Goal: Task Accomplishment & Management: Manage account settings

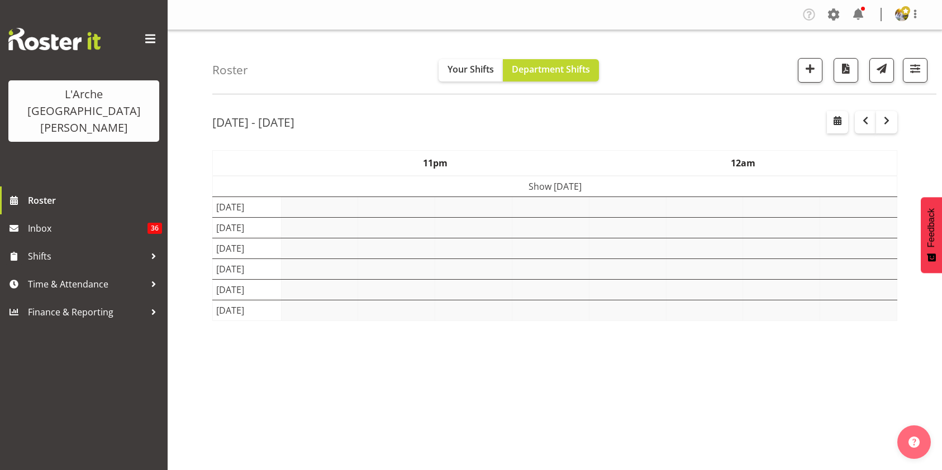
select select "shift"
click at [915, 71] on span "button" at bounding box center [915, 68] width 15 height 15
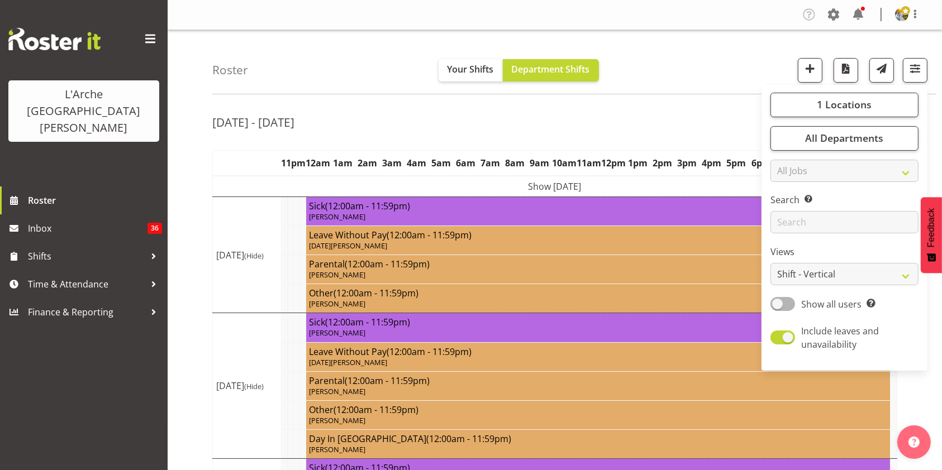
click at [782, 297] on div "1 Locations Clear 20 30 41 5 56b 65a 73 Art and Music [GEOGRAPHIC_DATA] [PERSON…" at bounding box center [844, 227] width 166 height 277
click at [776, 303] on span at bounding box center [782, 304] width 25 height 14
click at [776, 303] on input "Show all users Show only rostered employees" at bounding box center [773, 303] width 7 height 7
checkbox input "true"
click at [785, 280] on select "Staff Role Shift - Horizontal Shift - Vertical Staff - Location" at bounding box center [844, 274] width 148 height 22
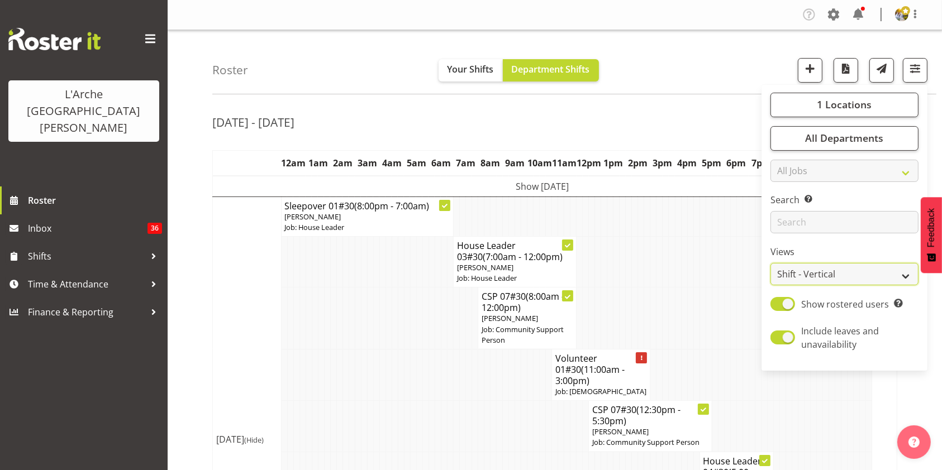
select select "staff"
click at [771, 263] on select "Staff Role Shift - Horizontal Shift - Vertical Staff - Location" at bounding box center [844, 274] width 148 height 22
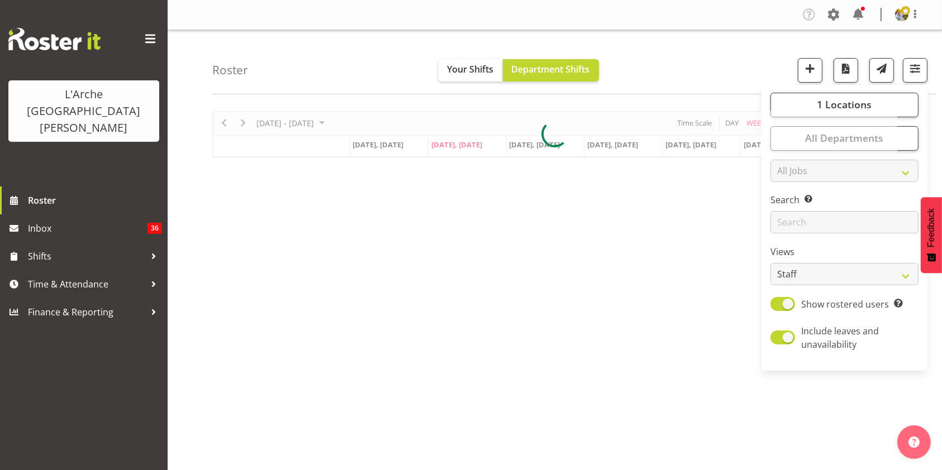
click at [924, 416] on div "[DATE] - [DATE] [DATE] Day Week Fortnight Month calendar Month Agenda Time Scal…" at bounding box center [576, 326] width 729 height 447
